Goal: Task Accomplishment & Management: Manage account settings

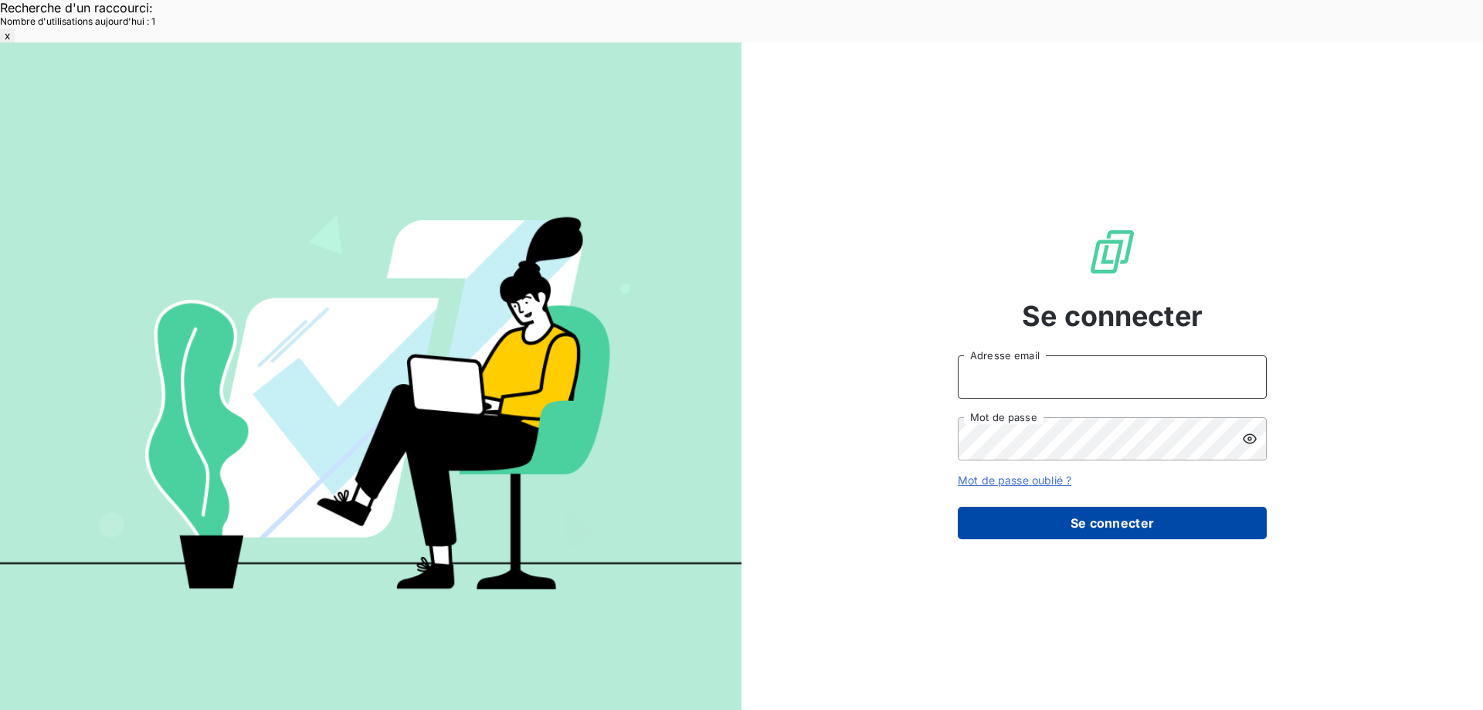
type input "[EMAIL_ADDRESS][DOMAIN_NAME]"
click at [1123, 507] on button "Se connecter" at bounding box center [1112, 523] width 309 height 32
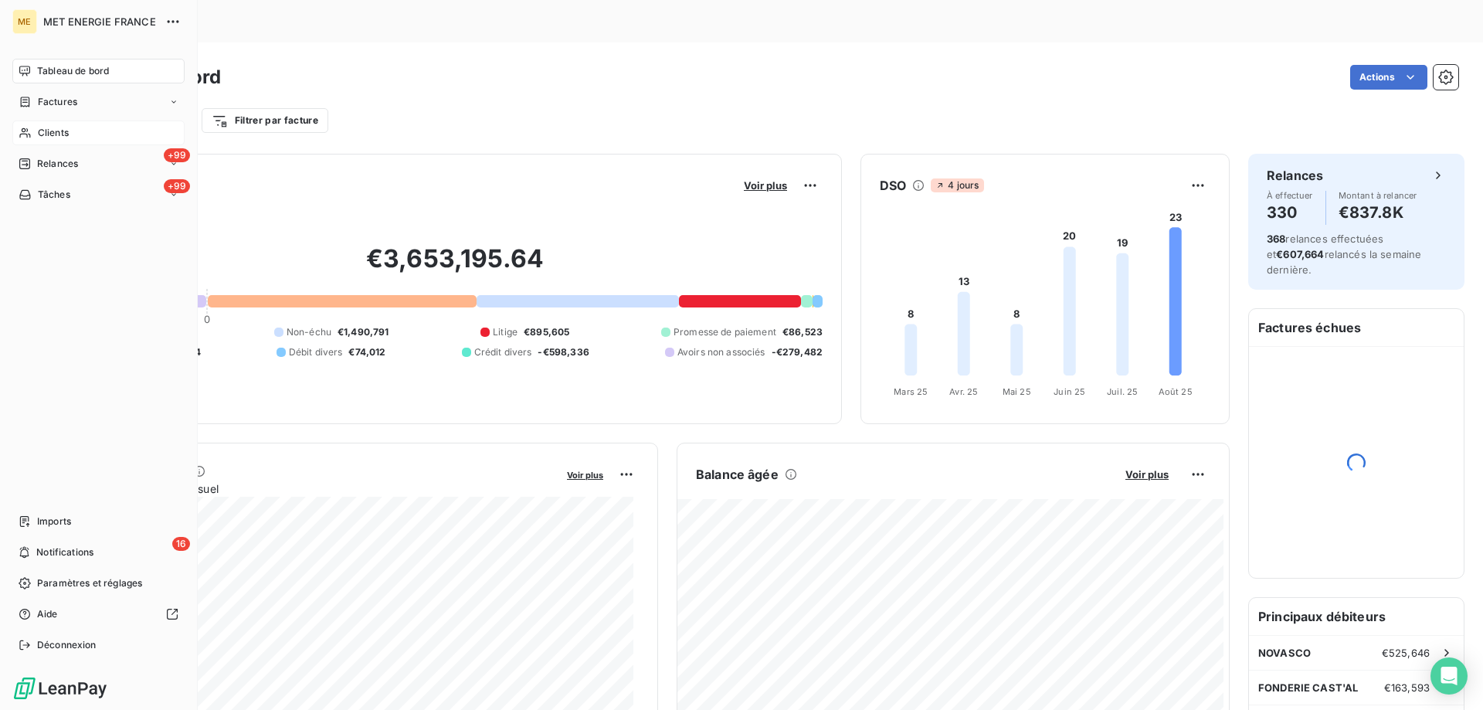
click at [25, 127] on icon at bounding box center [25, 133] width 13 height 12
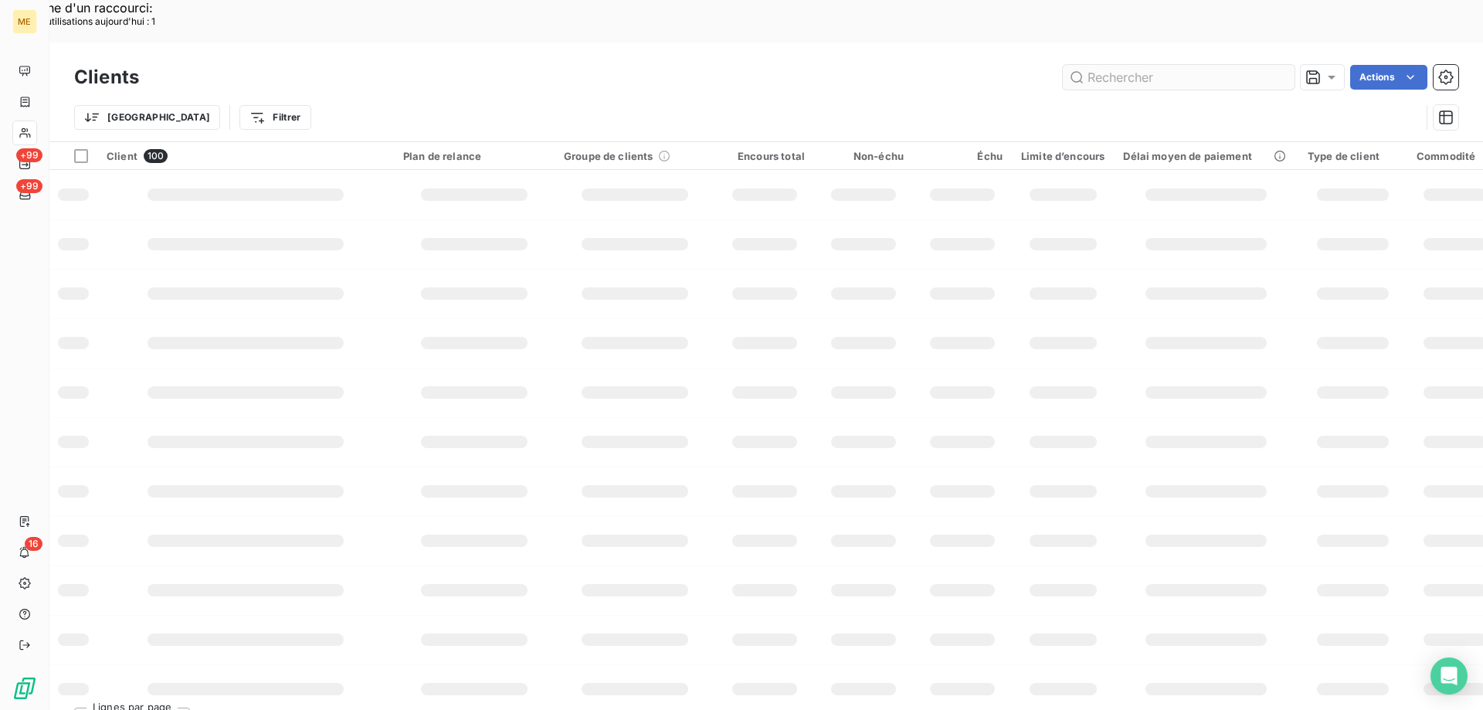
click at [1147, 65] on input "text" at bounding box center [1179, 77] width 232 height 25
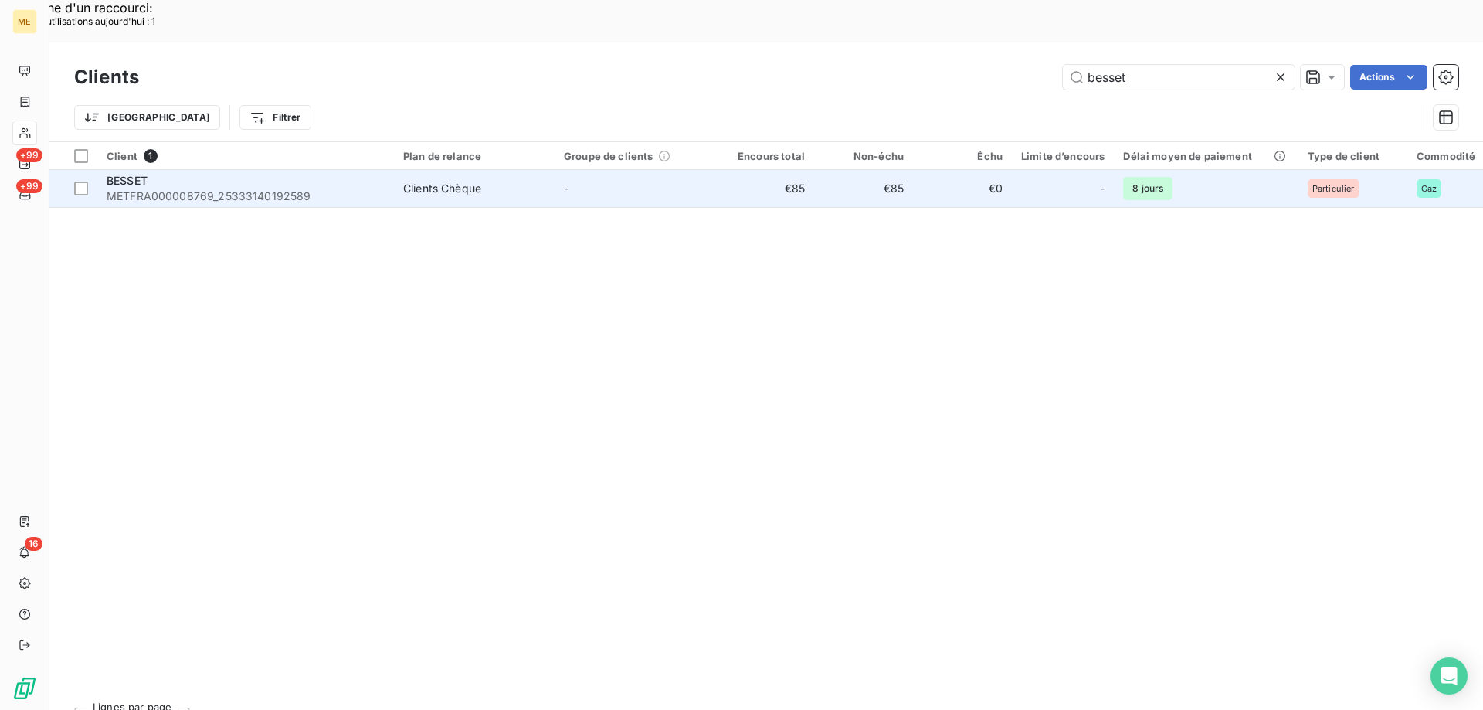
type input "besset"
click at [422, 181] on div "Clients Chèque" at bounding box center [442, 188] width 78 height 15
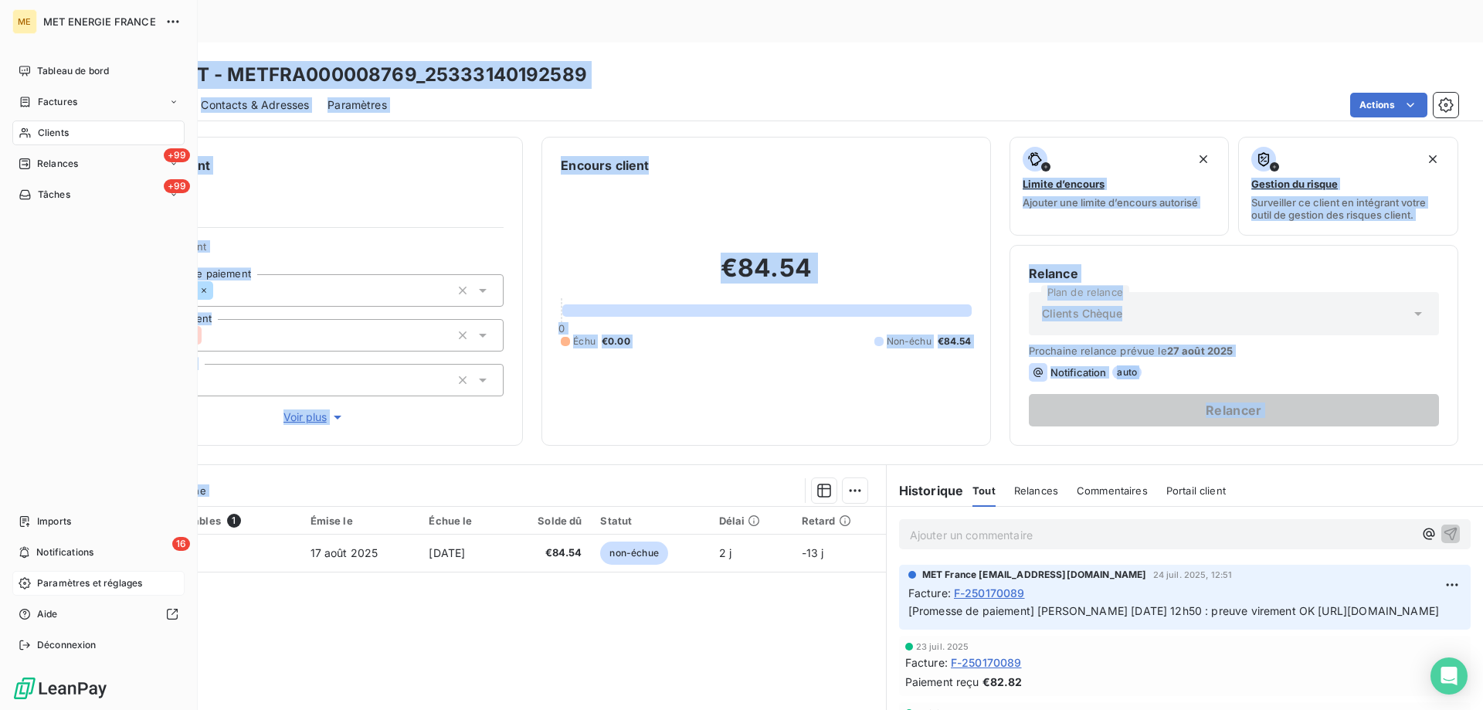
drag, startPoint x: 195, startPoint y: 502, endPoint x: 147, endPoint y: 580, distance: 92.0
click at [114, 592] on div "ME MET ENERGIE FRANCE Tableau de bord Factures Clients +99 Relances +99 Tâches …" at bounding box center [741, 397] width 1483 height 710
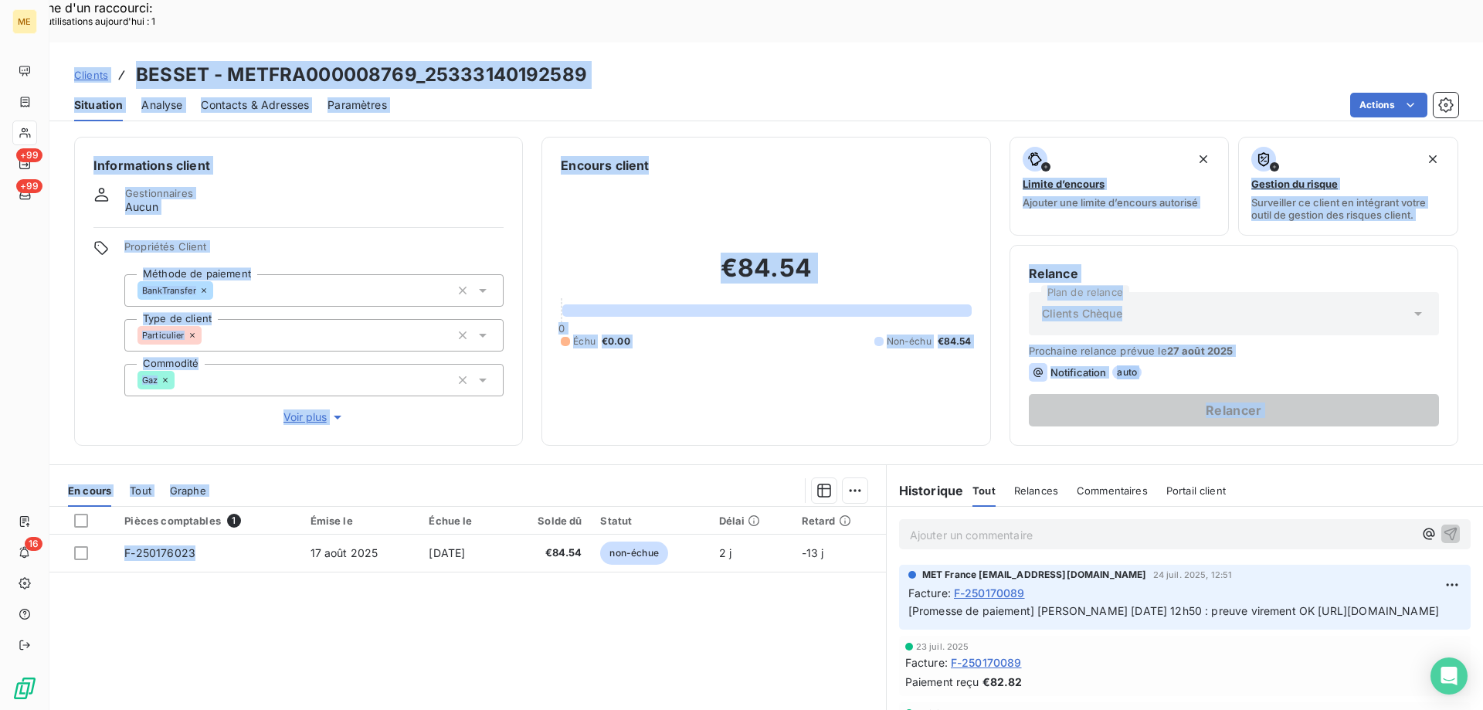
click at [260, 572] on div "Pièces comptables 1 Émise le Échue le Solde dû Statut Délai Retard F-250176023 …" at bounding box center [467, 655] width 837 height 297
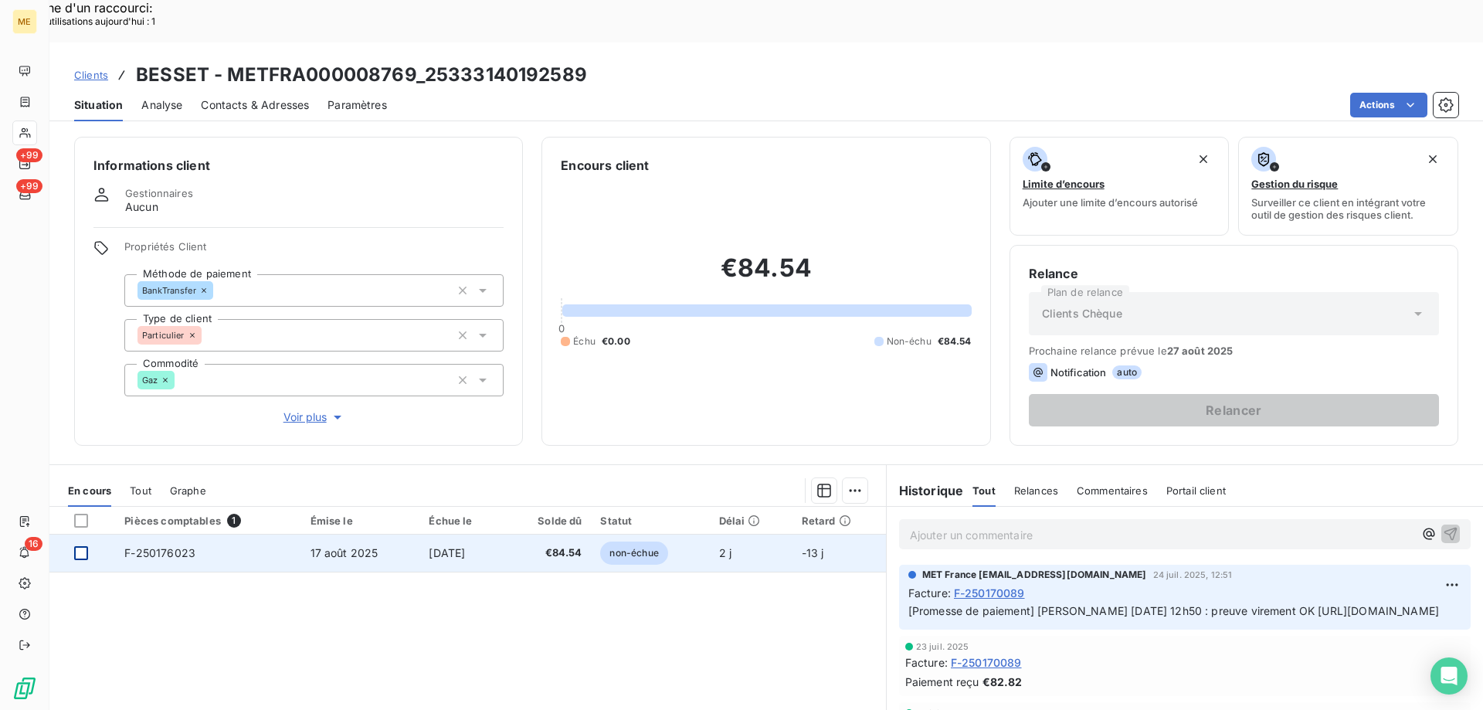
click at [81, 546] on div at bounding box center [81, 553] width 14 height 14
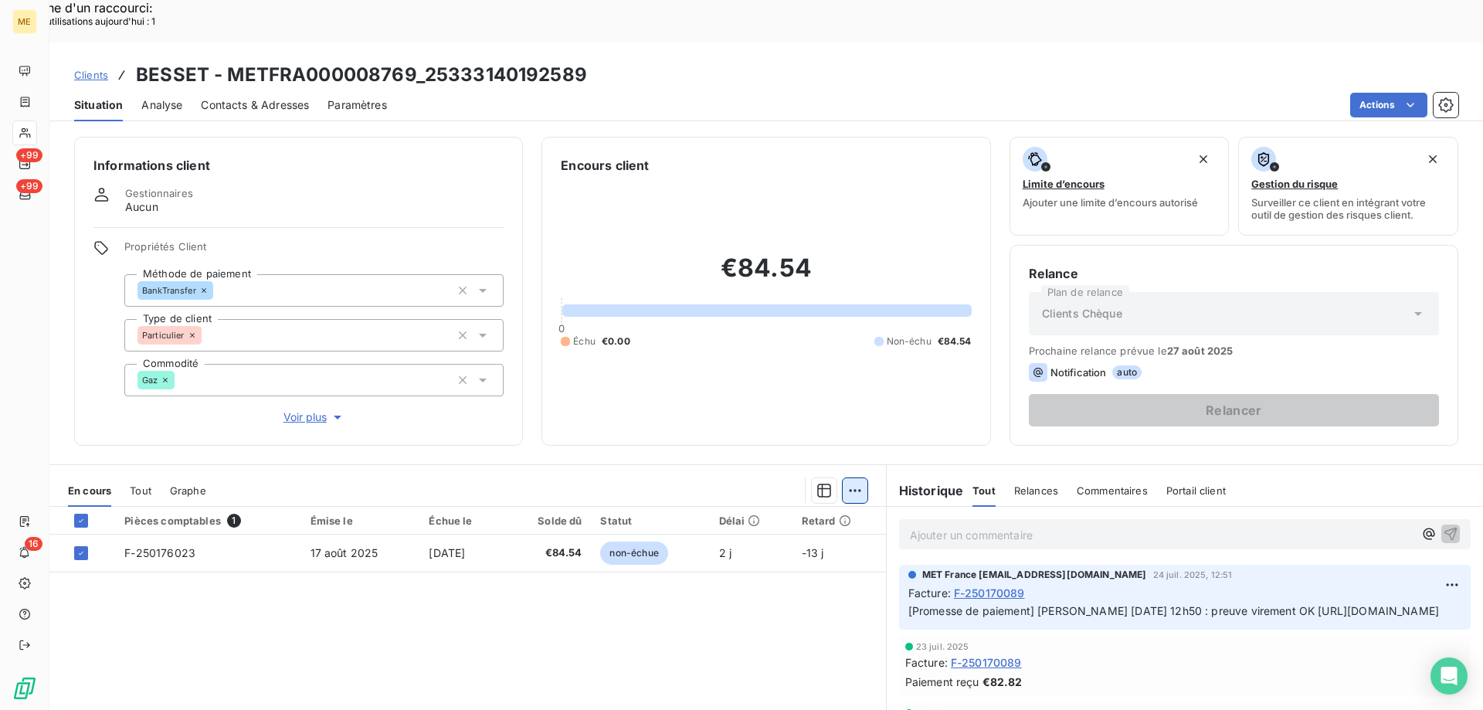
click at [852, 443] on html "Recherche d'un raccourci: Nombre d'utilisations aujourd'hui : 1 x ME +99 +99 16…" at bounding box center [741, 526] width 1483 height 1053
click at [824, 507] on div "Ajouter une promesse de paiement (1 facture)" at bounding box center [716, 510] width 273 height 25
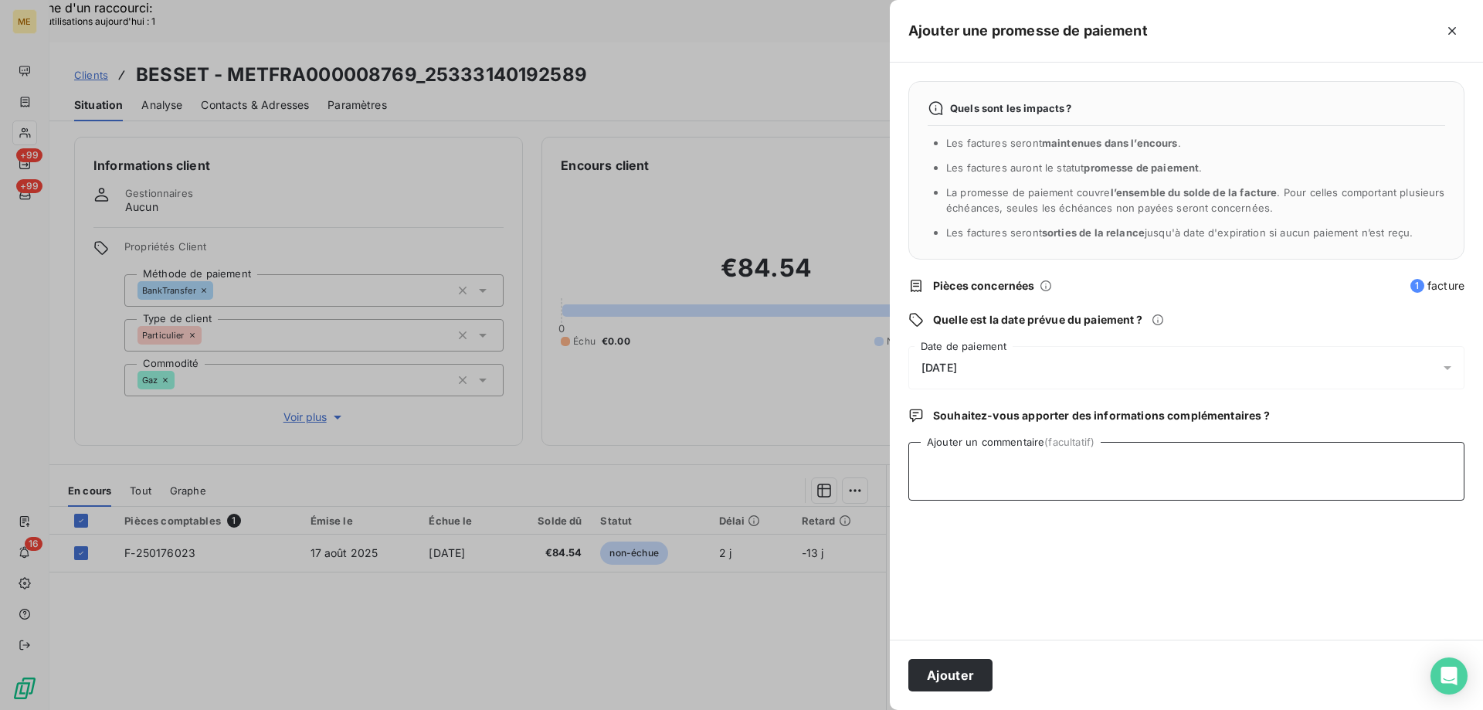
click at [1008, 457] on textarea "Ajouter un commentaire (facultatif)" at bounding box center [1187, 471] width 556 height 59
click at [1016, 365] on div "20/08/2025" at bounding box center [1187, 367] width 556 height 43
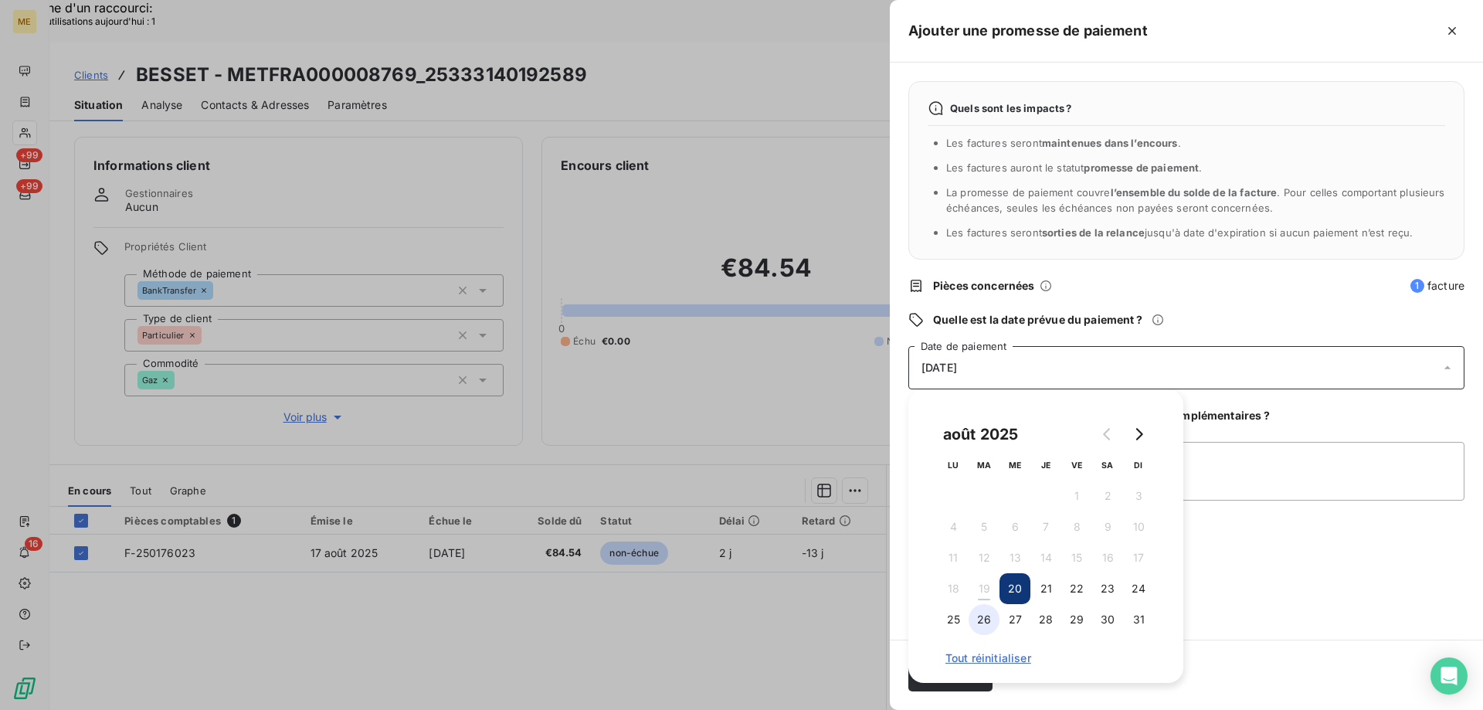
click at [976, 629] on button "26" at bounding box center [984, 619] width 31 height 31
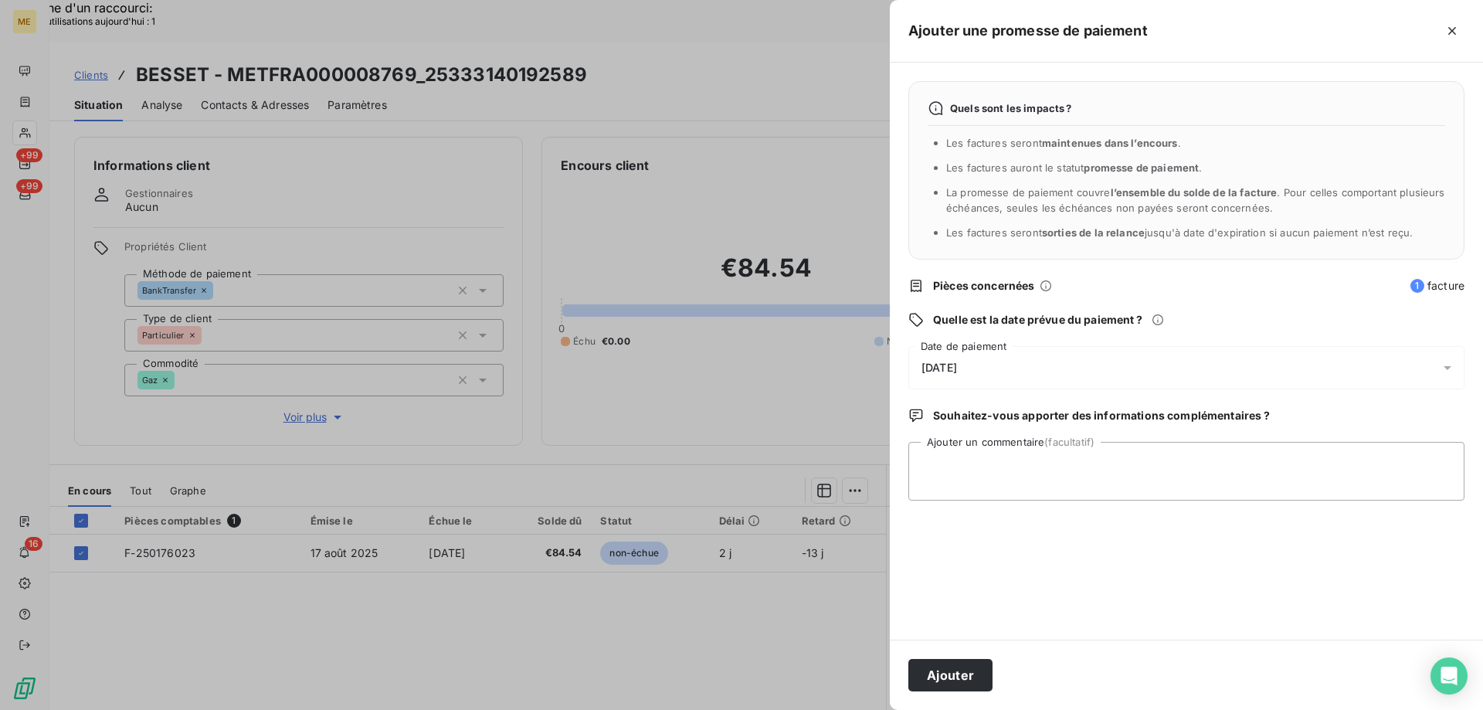
click at [830, 607] on div at bounding box center [741, 355] width 1483 height 710
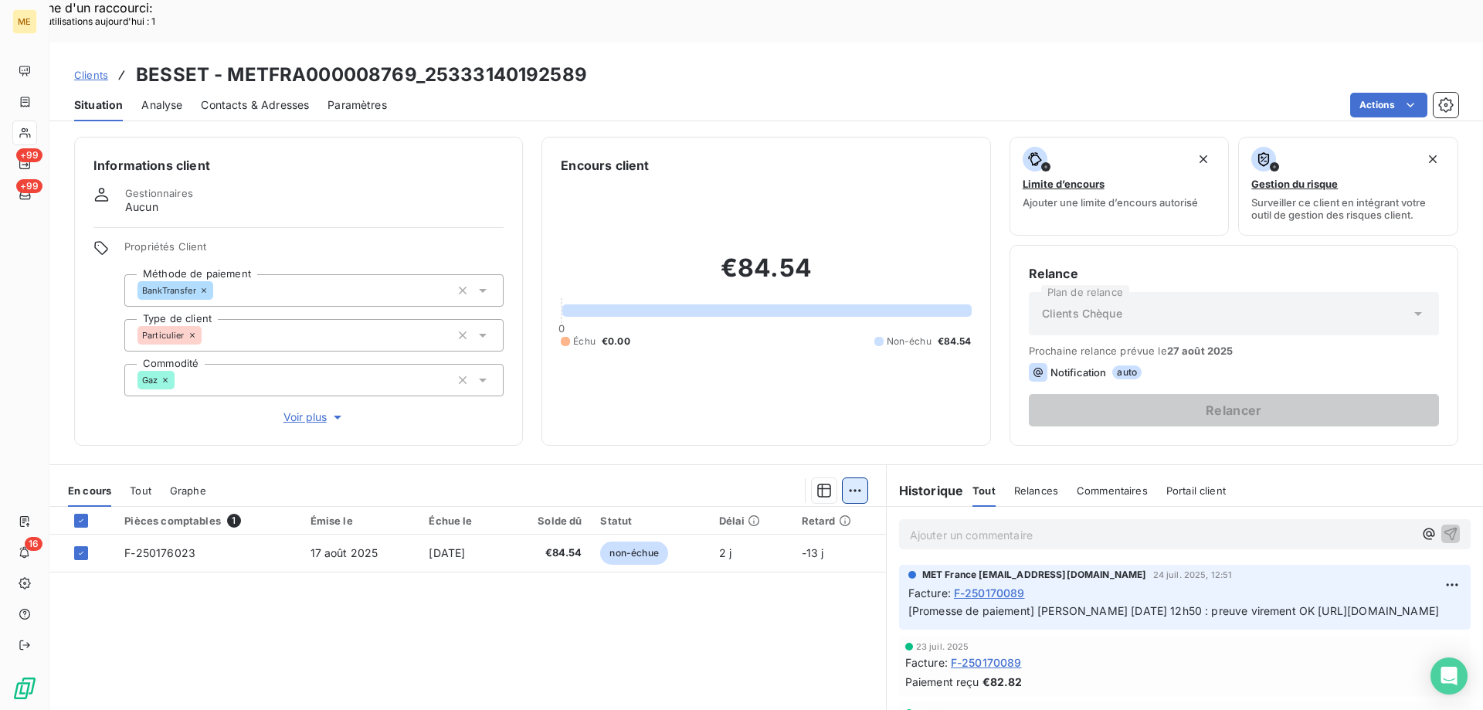
click at [852, 452] on html "Recherche d'un raccourci: Nombre d'utilisations aujourd'hui : 1 x ME +99 +99 16…" at bounding box center [741, 526] width 1483 height 1053
click at [823, 507] on div "Ajouter une promesse de paiement (1 facture)" at bounding box center [716, 510] width 273 height 25
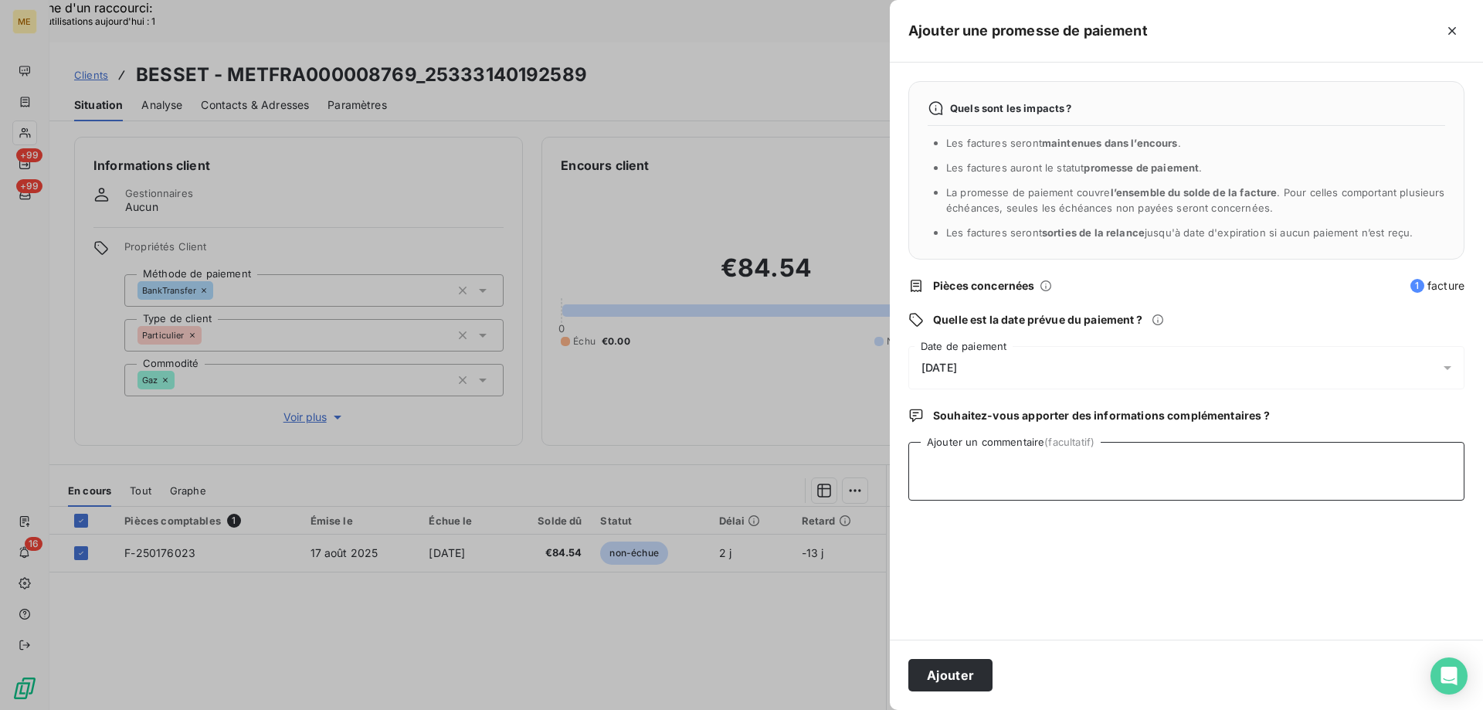
click at [973, 461] on textarea "Ajouter un commentaire (facultatif)" at bounding box center [1187, 471] width 556 height 59
click at [1041, 457] on textarea "Kenza / interaction" at bounding box center [1187, 471] width 556 height 59
paste textarea "18/08/2025 15:28"
click at [1283, 457] on textarea "Kenza / interaction 18/08/2025 15:28 / avis de virement effectué" at bounding box center [1187, 471] width 556 height 59
paste textarea "18/08/2025 à 15h27"
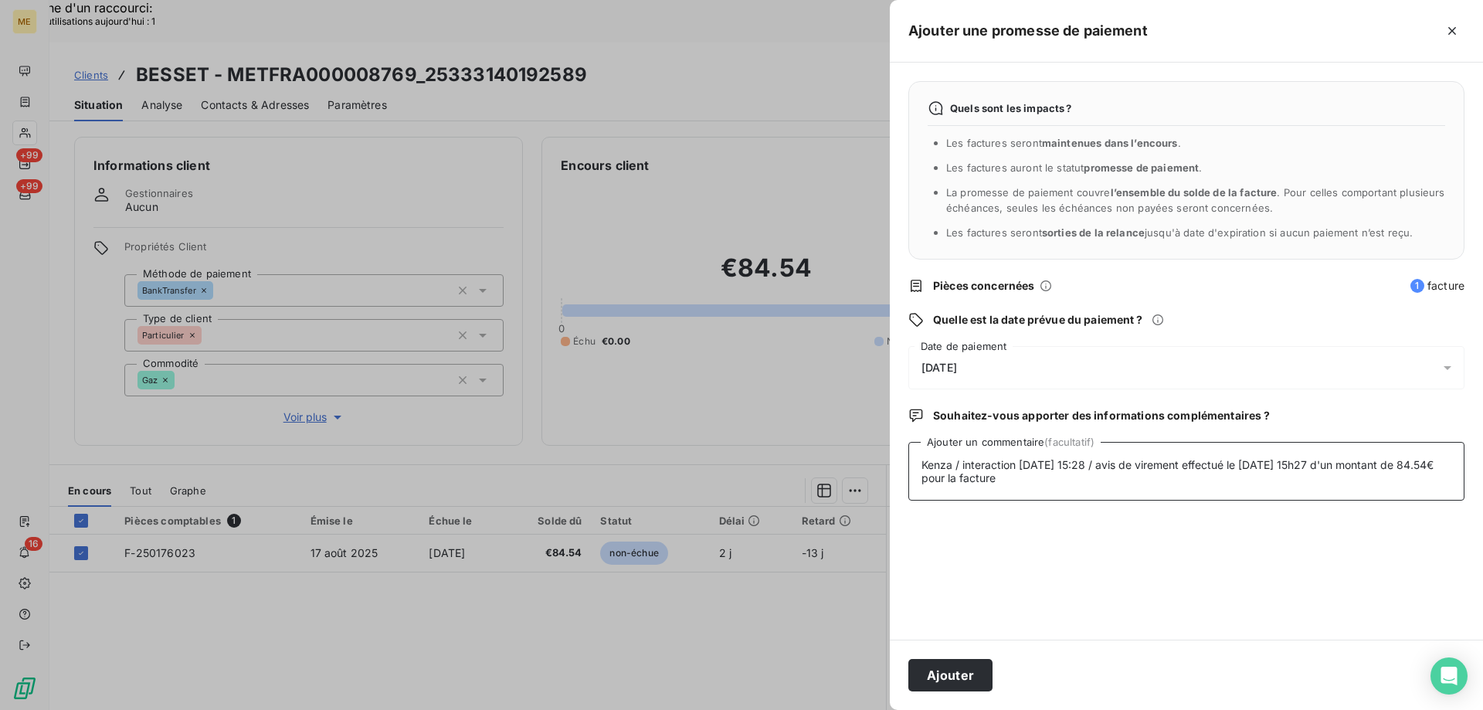
click at [1048, 477] on textarea "Kenza / interaction 18/08/2025 15:28 / avis de virement effectué le 18/08/2025 …" at bounding box center [1187, 471] width 556 height 59
paste textarea "F 250176023"
click at [1050, 483] on textarea "Kenza / interaction 18/08/2025 15:28 / avis de virement effectué le 18/08/2025 …" at bounding box center [1187, 471] width 556 height 59
type textarea "Kenza / interaction 18/08/2025 15:28 / avis de virement effectué le 18/08/2025 …"
click at [936, 678] on button "Ajouter" at bounding box center [951, 675] width 84 height 32
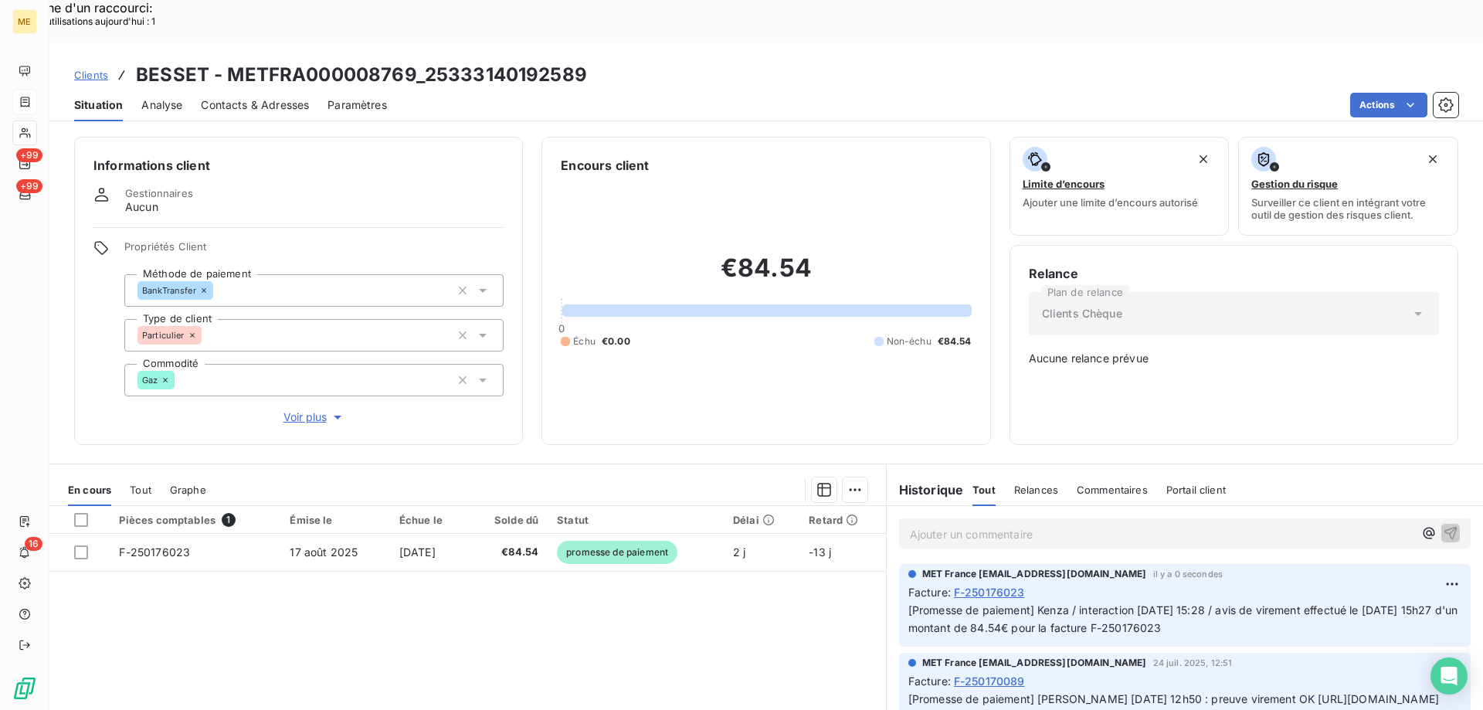
click at [29, 94] on div at bounding box center [24, 102] width 25 height 25
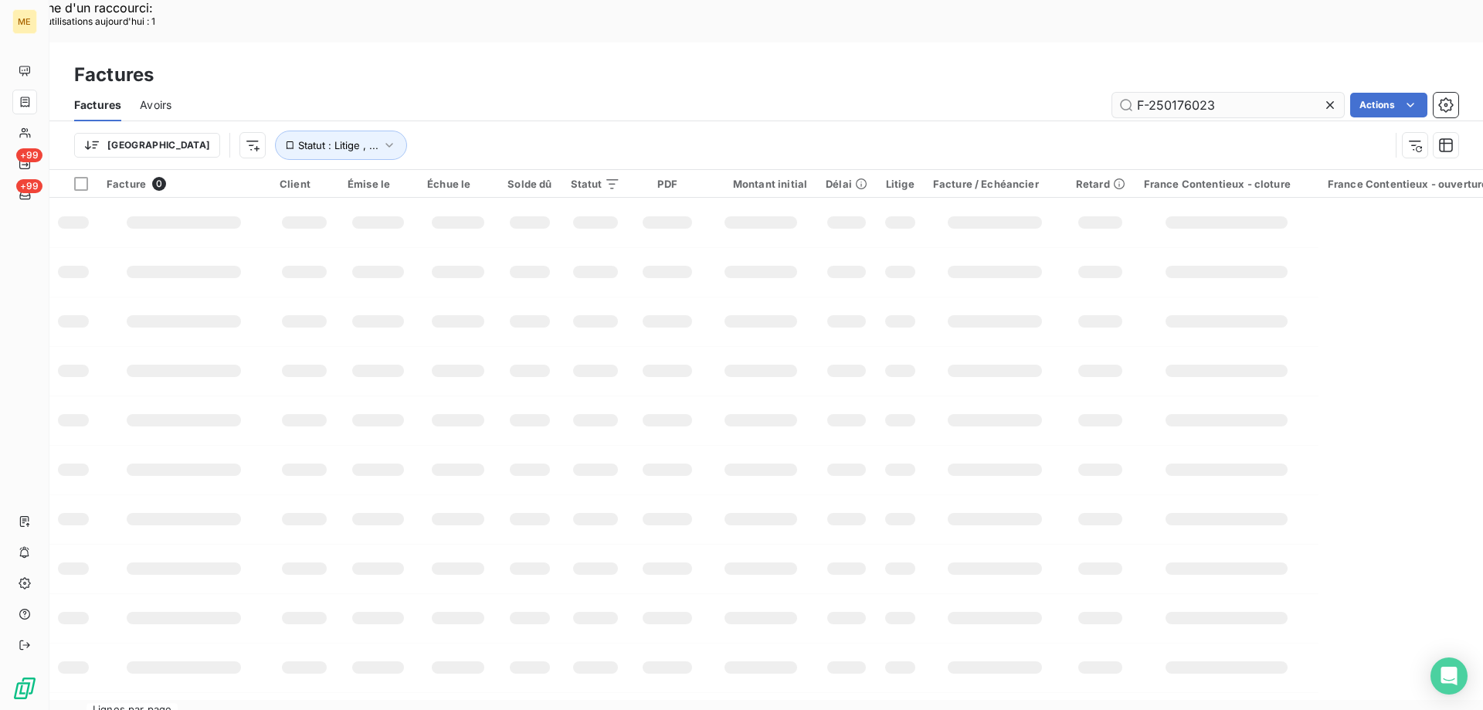
click at [1215, 93] on input "F-250176023" at bounding box center [1229, 105] width 232 height 25
click at [1214, 93] on input "F-250176023" at bounding box center [1229, 105] width 232 height 25
type input "F-250160824"
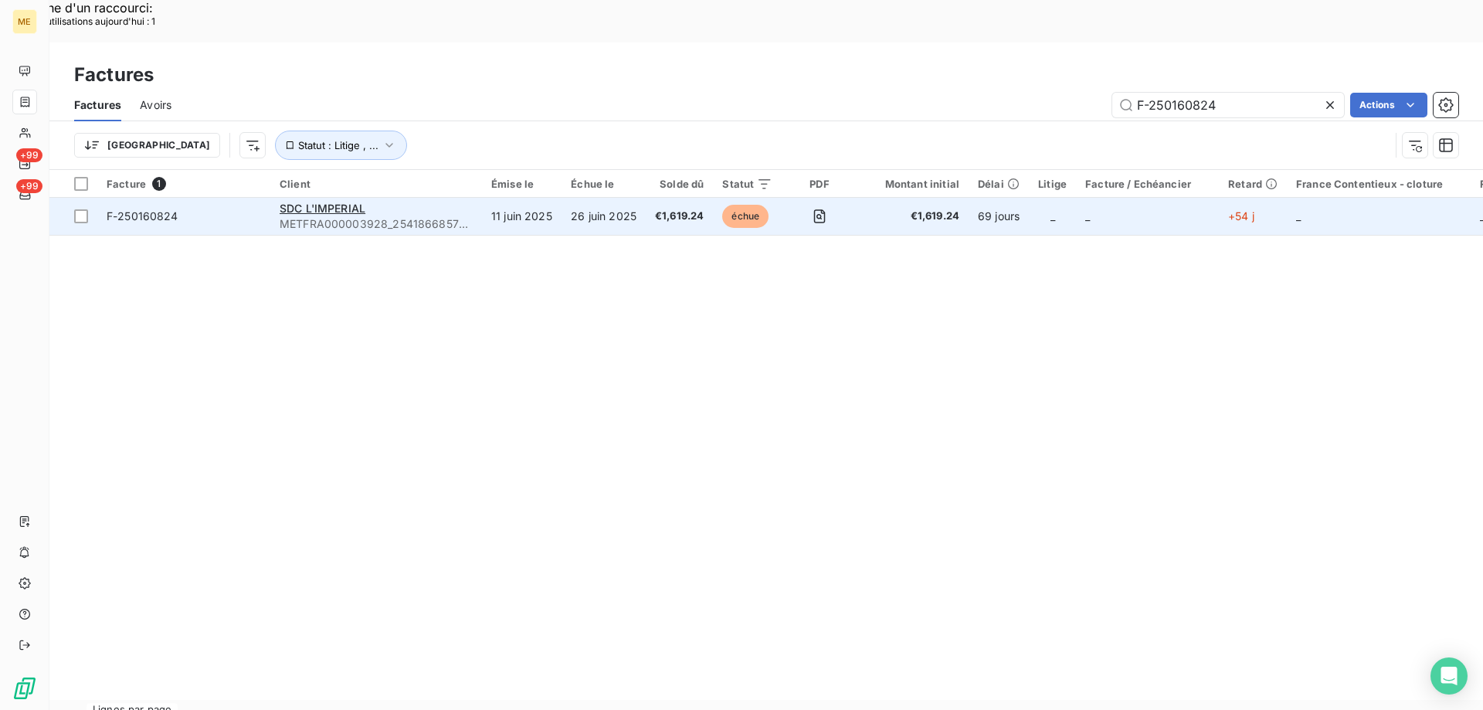
click at [225, 209] on span "F-250160824" at bounding box center [184, 216] width 155 height 15
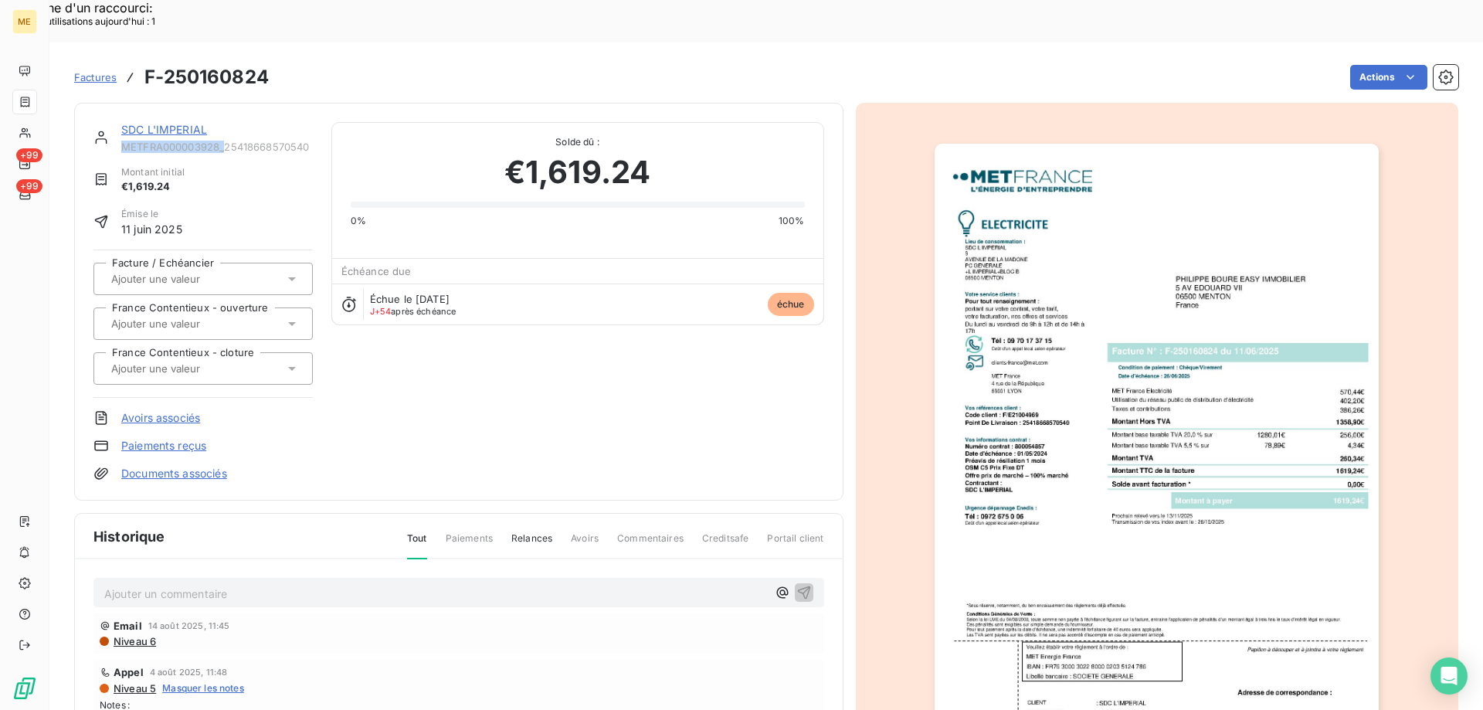
copy span "METFRA000003928_"
drag, startPoint x: 223, startPoint y: 104, endPoint x: 124, endPoint y: 105, distance: 98.9
click at [124, 141] on span "METFRA000003928_25418668570540" at bounding box center [217, 147] width 192 height 12
click at [967, 344] on img "button" at bounding box center [1157, 458] width 444 height 629
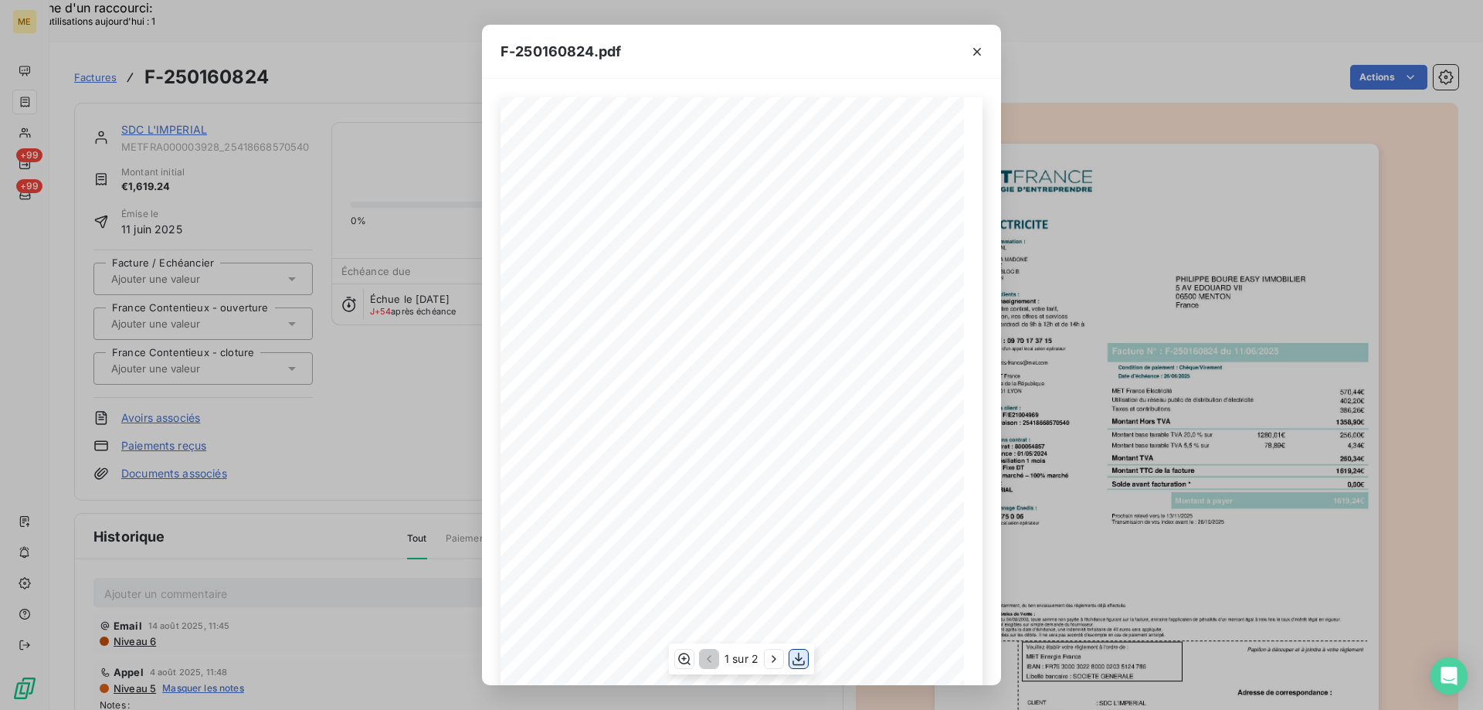
click at [790, 658] on button "button" at bounding box center [799, 659] width 19 height 19
click at [980, 53] on icon "button" at bounding box center [977, 51] width 15 height 15
